Goal: Task Accomplishment & Management: Manage account settings

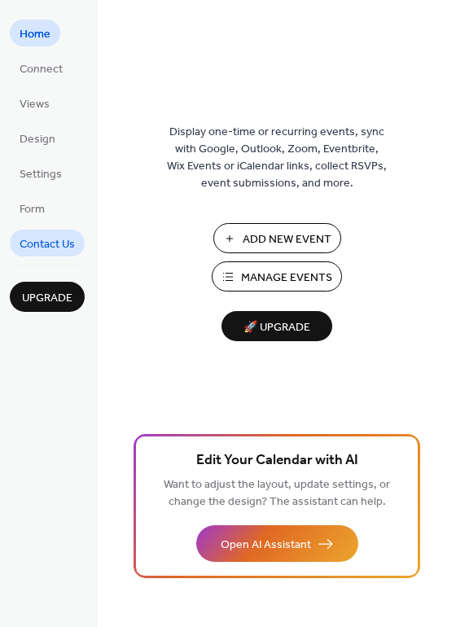
click at [37, 242] on span "Contact Us" at bounding box center [47, 244] width 55 height 17
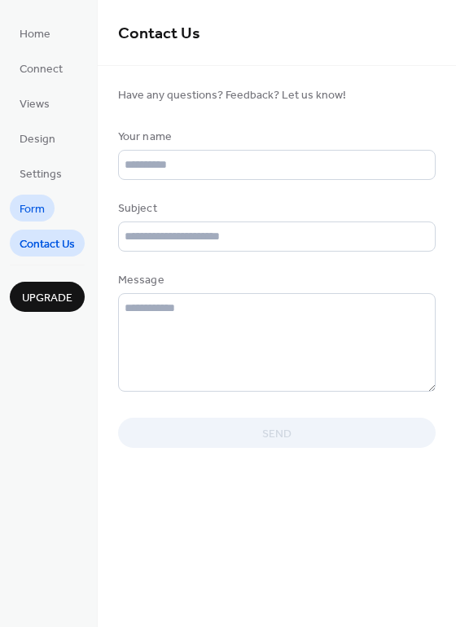
click at [46, 208] on link "Form" at bounding box center [32, 207] width 45 height 27
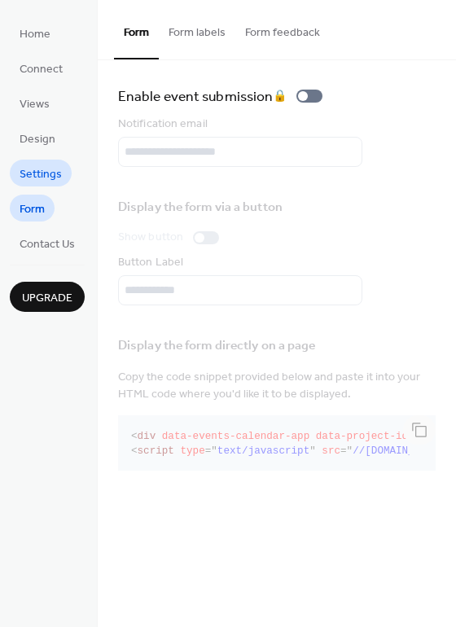
click at [55, 166] on span "Settings" at bounding box center [41, 174] width 42 height 17
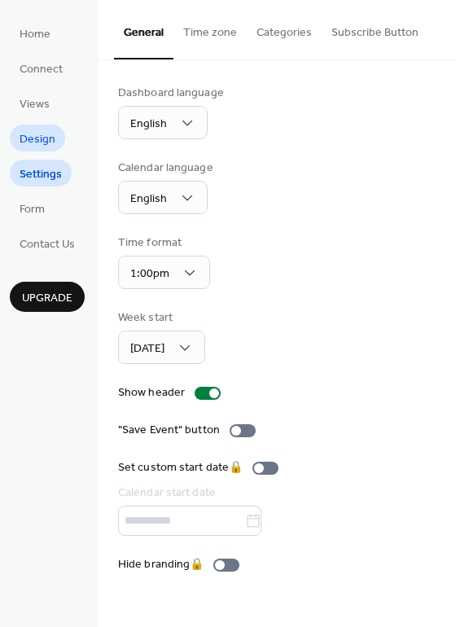
click at [50, 141] on span "Design" at bounding box center [38, 139] width 36 height 17
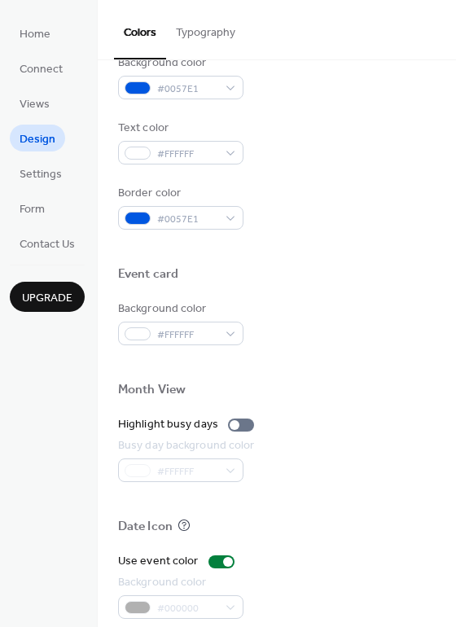
scroll to position [651, 0]
